Goal: Communication & Community: Ask a question

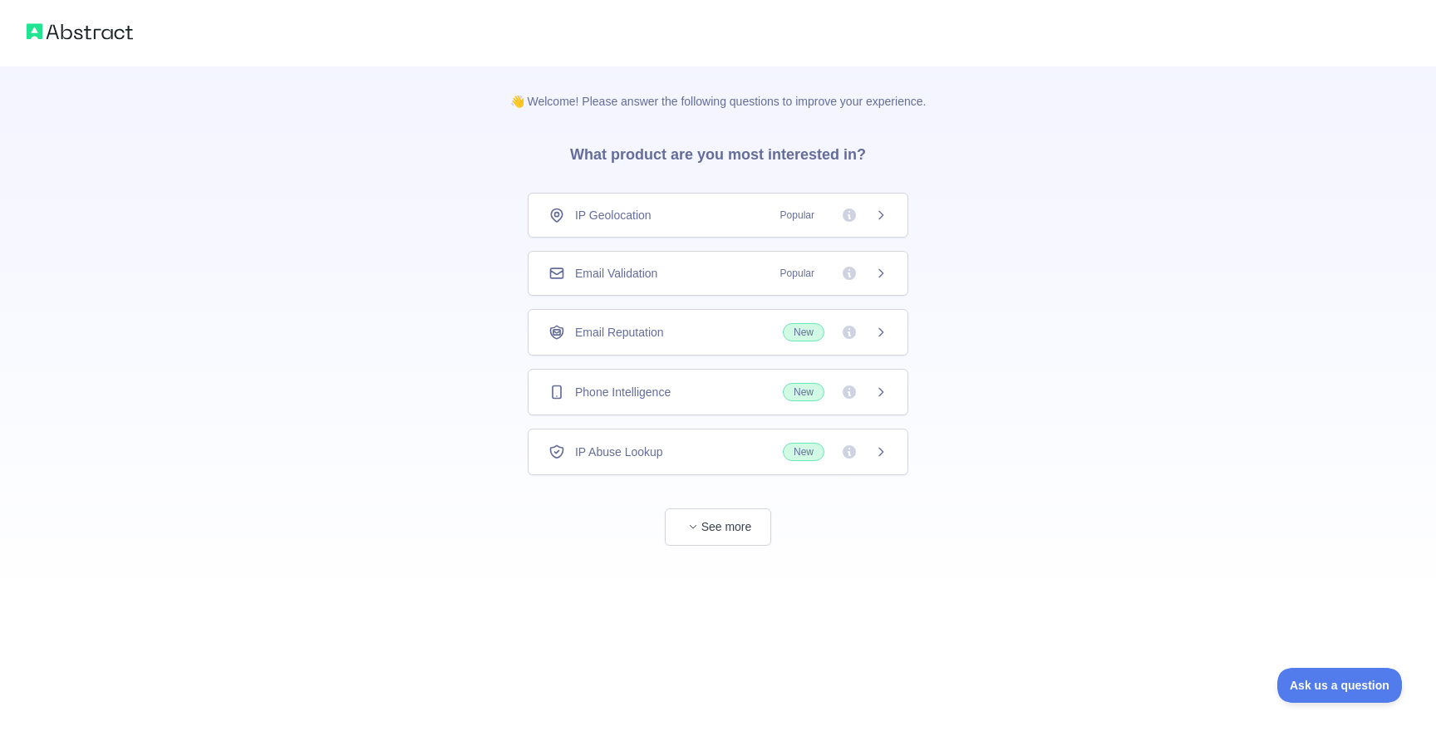
click at [94, 32] on img at bounding box center [80, 31] width 106 height 23
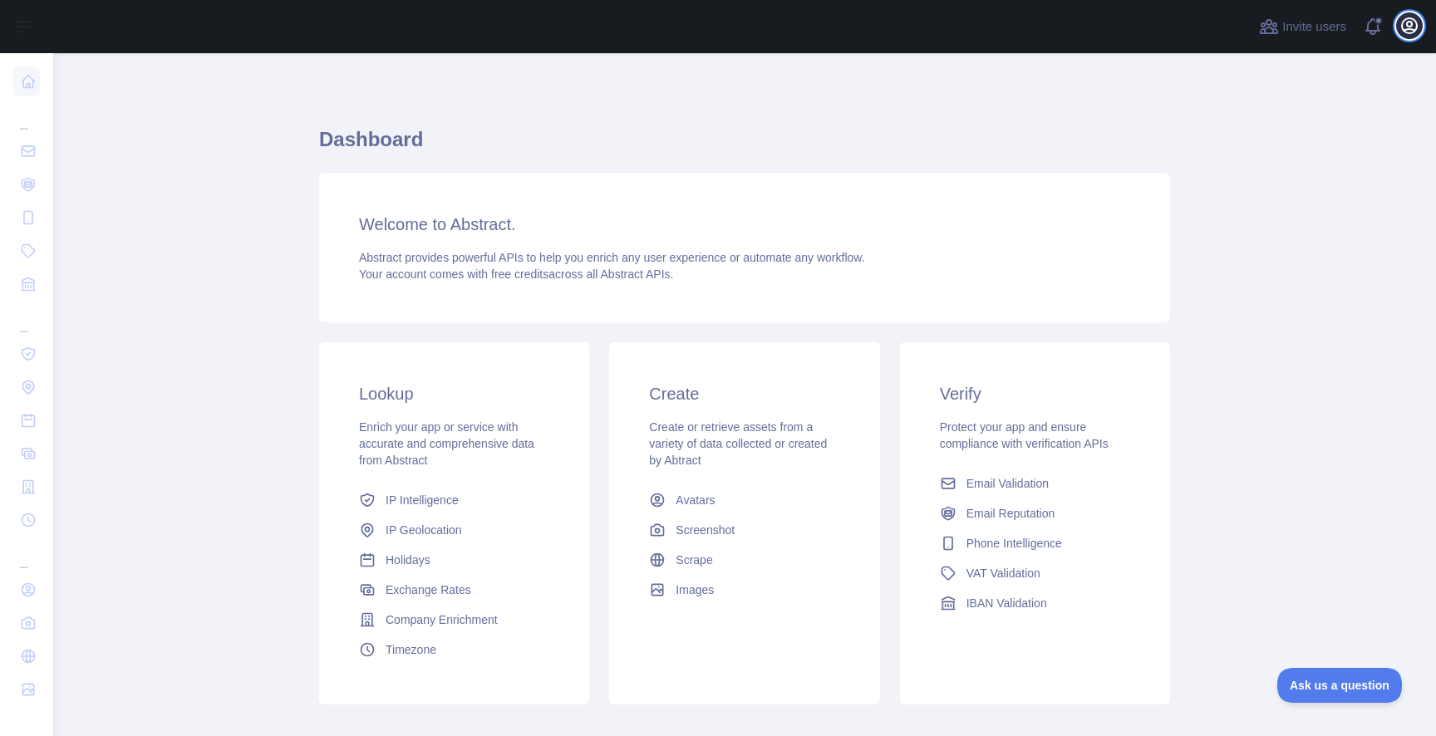
click at [1399, 22] on button "Open user menu" at bounding box center [1409, 25] width 27 height 27
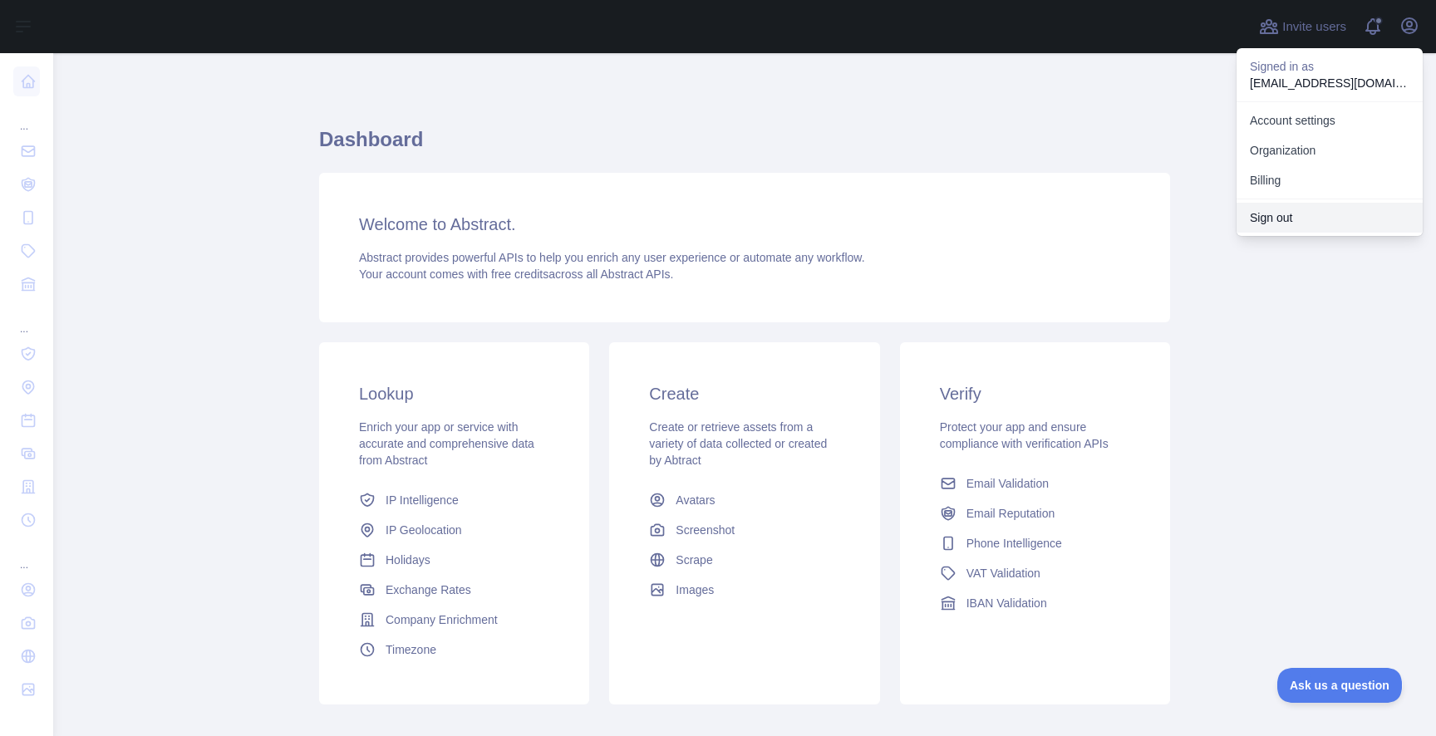
click at [1301, 218] on button "Sign out" at bounding box center [1330, 218] width 186 height 30
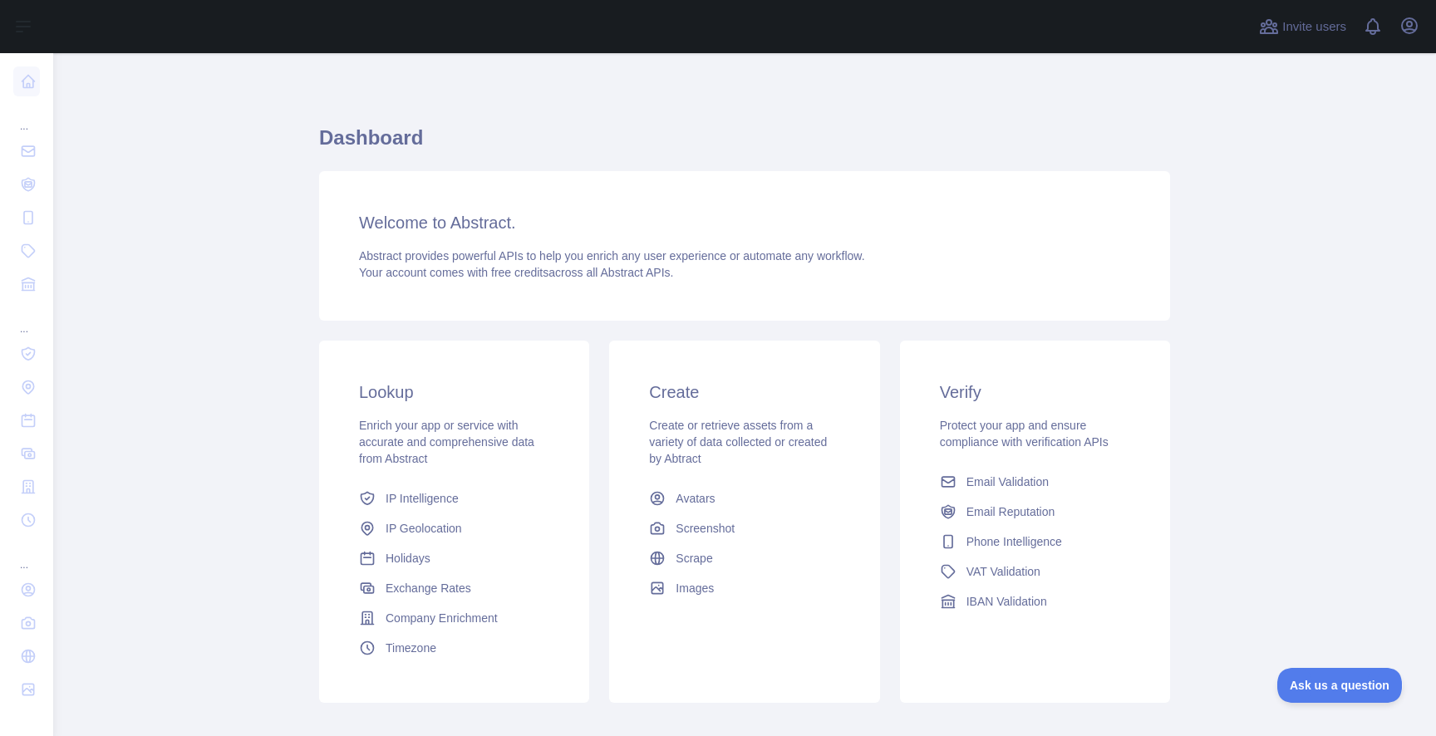
scroll to position [3, 0]
click at [1308, 673] on button "Ask us a question" at bounding box center [1331, 683] width 125 height 35
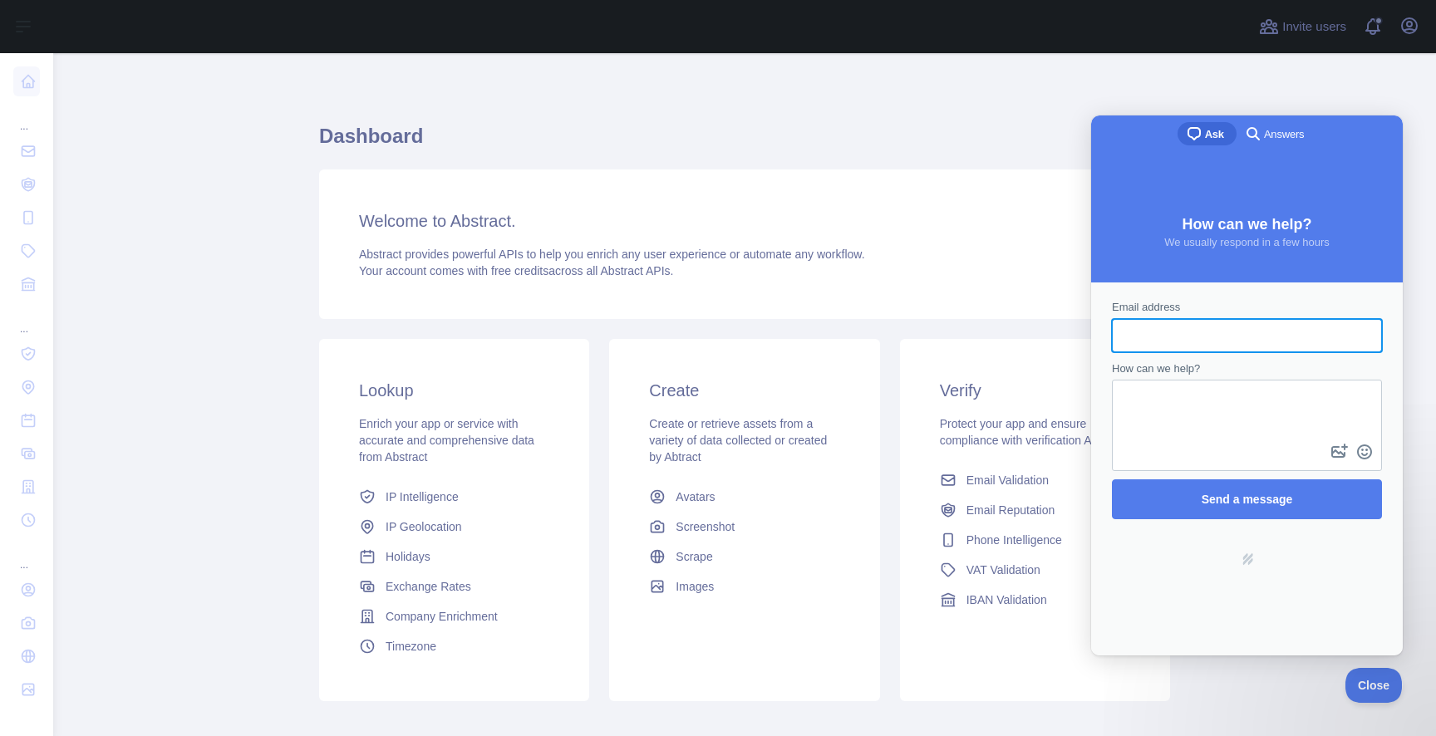
scroll to position [0, 0]
